Goal: Check status

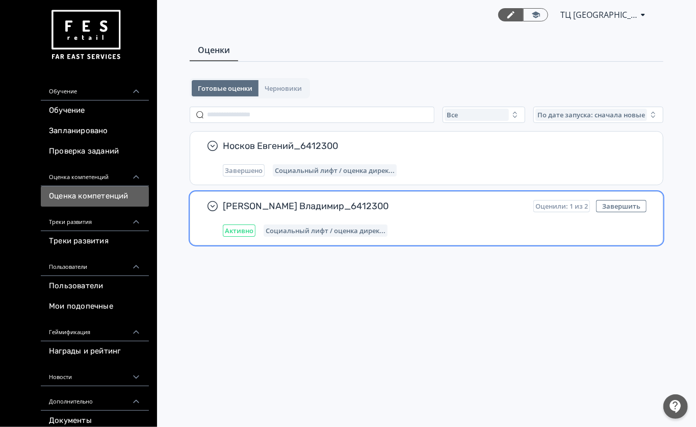
click at [353, 207] on span "[PERSON_NAME] Владимир_6412300" at bounding box center [374, 206] width 302 height 12
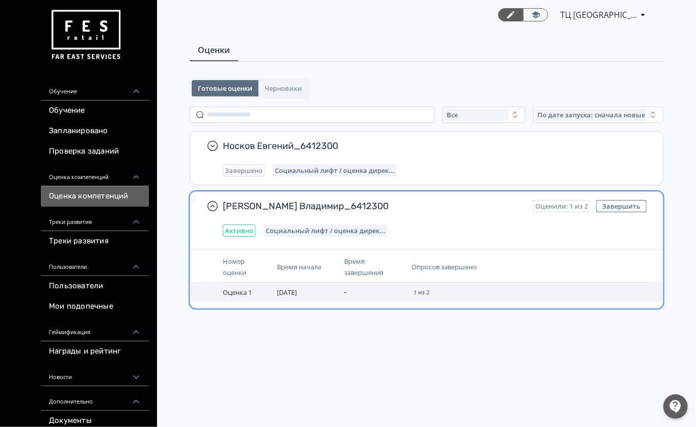
click at [394, 294] on td "-" at bounding box center [373, 292] width 67 height 19
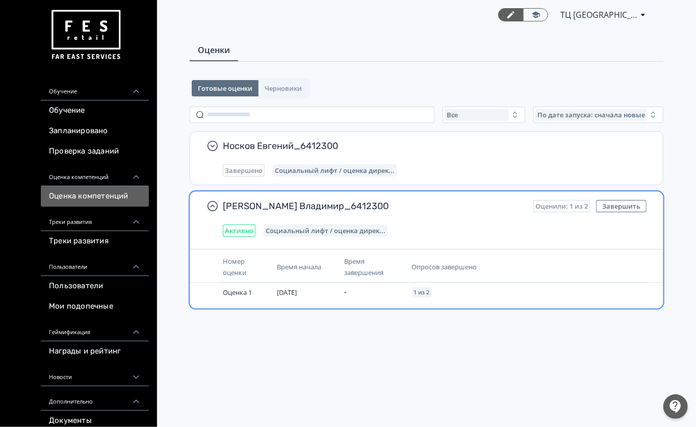
click at [414, 225] on div "Активно Социальный лифт / оценка дирек..." at bounding box center [435, 230] width 424 height 12
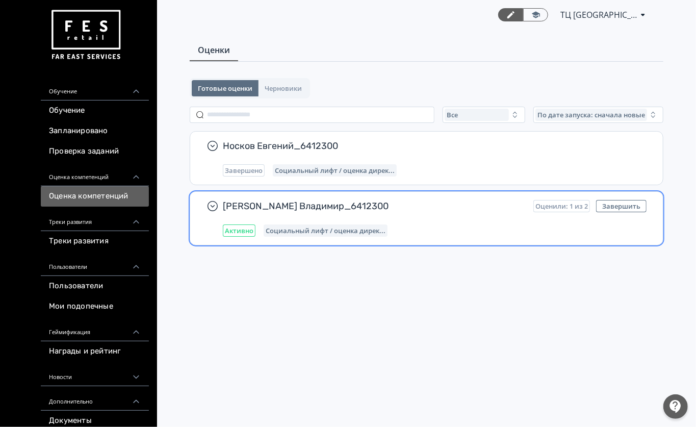
click at [327, 231] on span "Социальный лифт / оценка дирек..." at bounding box center [326, 230] width 120 height 8
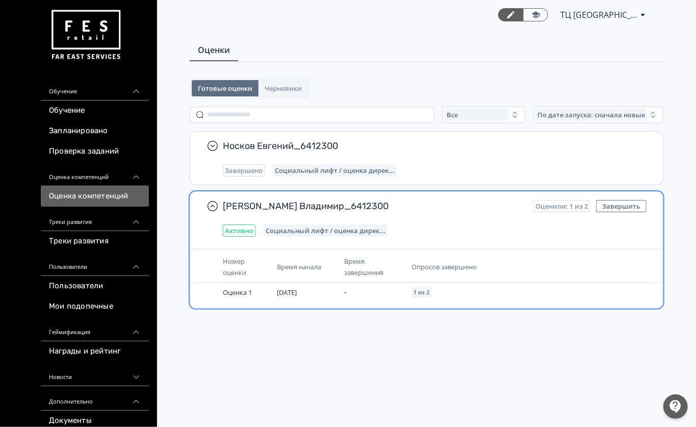
click at [243, 231] on span "Активно" at bounding box center [239, 230] width 29 height 8
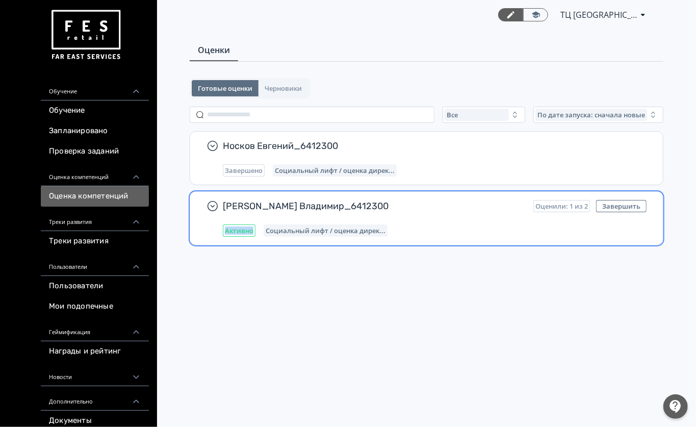
click at [243, 231] on span "Активно" at bounding box center [239, 230] width 29 height 8
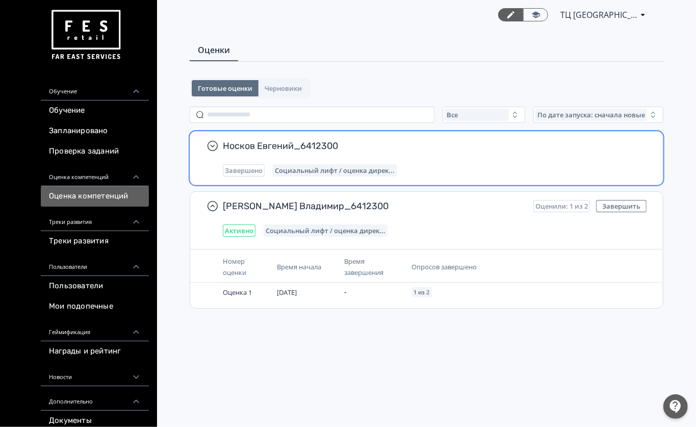
click at [342, 171] on span "Социальный лифт / оценка дирек..." at bounding box center [335, 170] width 120 height 8
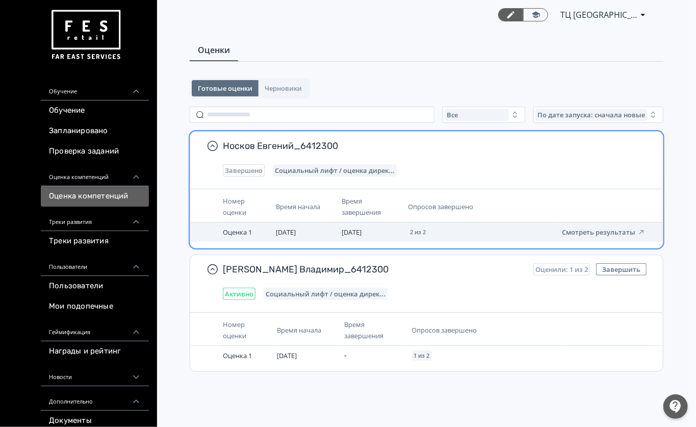
click at [590, 228] on link "Смотреть результаты" at bounding box center [604, 232] width 84 height 10
